Goal: Check status

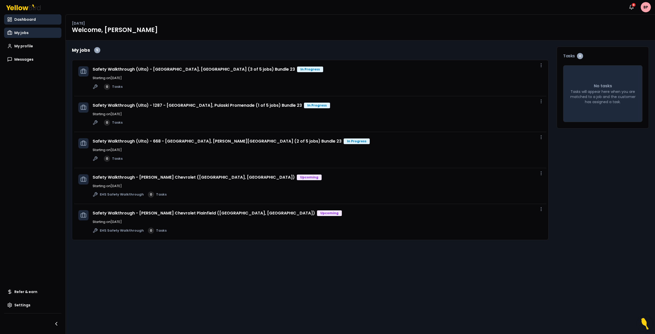
click at [20, 32] on span "My jobs" at bounding box center [21, 32] width 14 height 5
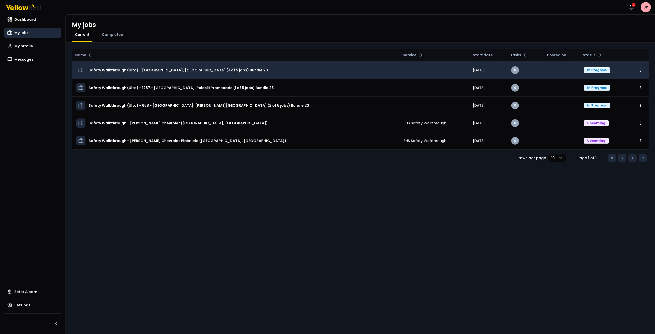
click at [641, 73] on html "Notifications 9 BP Dashboard My jobs My profile Messages Refer & earn Settings …" at bounding box center [327, 167] width 655 height 334
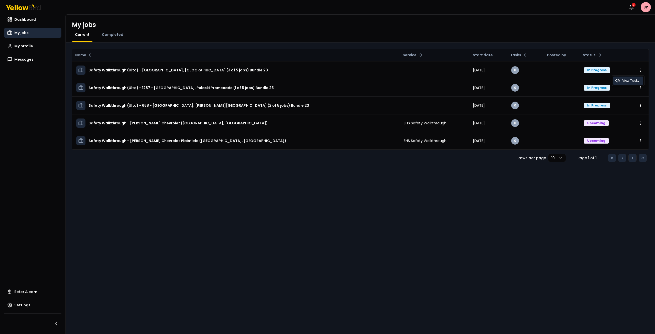
click at [631, 80] on span "View Tasks" at bounding box center [630, 81] width 17 height 4
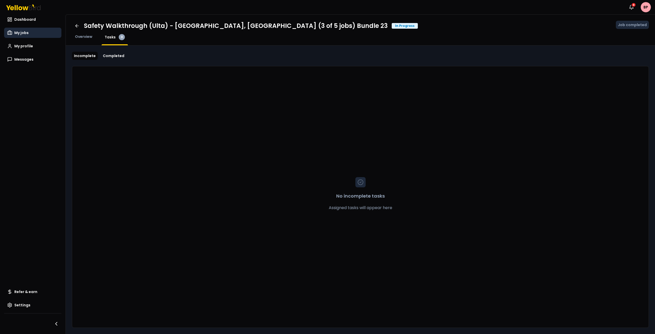
click at [24, 34] on span "My jobs" at bounding box center [21, 32] width 14 height 5
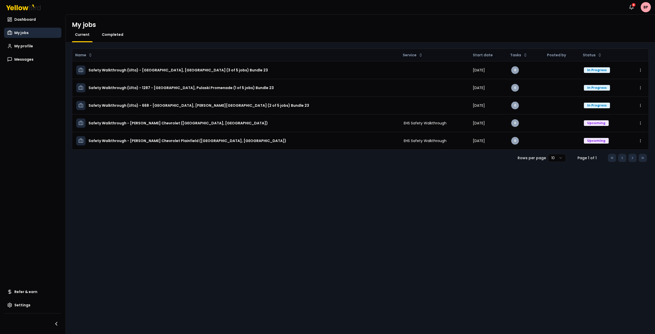
click at [114, 35] on span "Completed" at bounding box center [112, 34] width 21 height 5
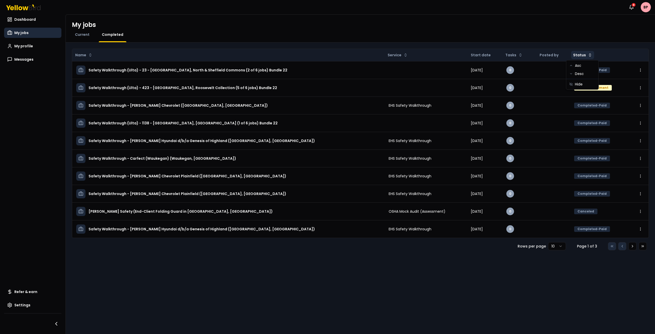
click at [583, 55] on html "Notifications 9 BP Dashboard My jobs My profile Messages Refer & earn Settings …" at bounding box center [327, 167] width 655 height 334
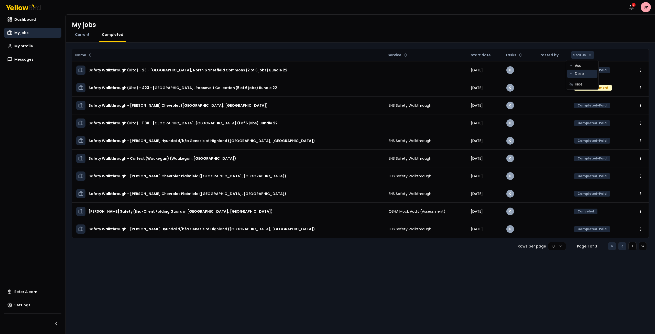
click at [583, 73] on div "Desc" at bounding box center [582, 74] width 30 height 8
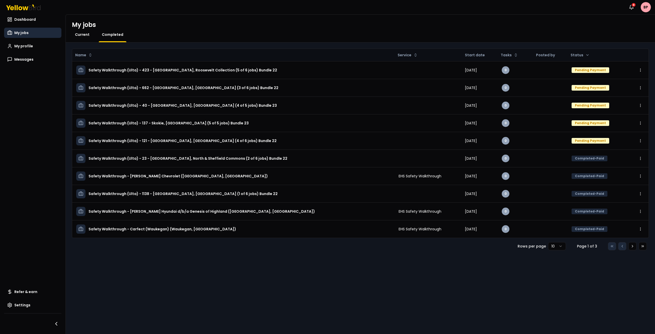
click at [83, 36] on span "Current" at bounding box center [82, 34] width 15 height 5
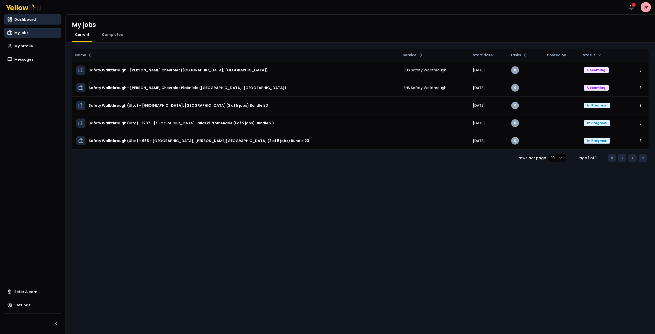
click at [22, 17] on link "Dashboard" at bounding box center [32, 19] width 57 height 10
